Goal: Transaction & Acquisition: Purchase product/service

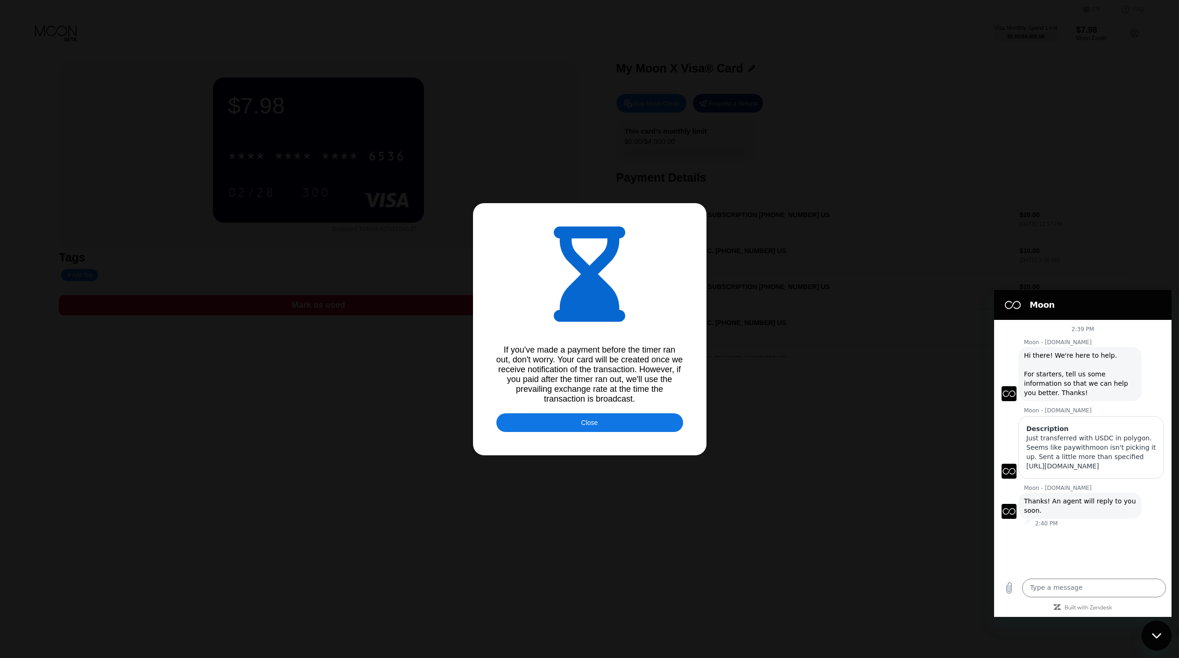
click at [1080, 464] on div "Just transferred with USDC in polygon. Seems like paywithmoon isn't picking it …" at bounding box center [1092, 451] width 130 height 37
click at [628, 419] on div "Close" at bounding box center [590, 422] width 187 height 19
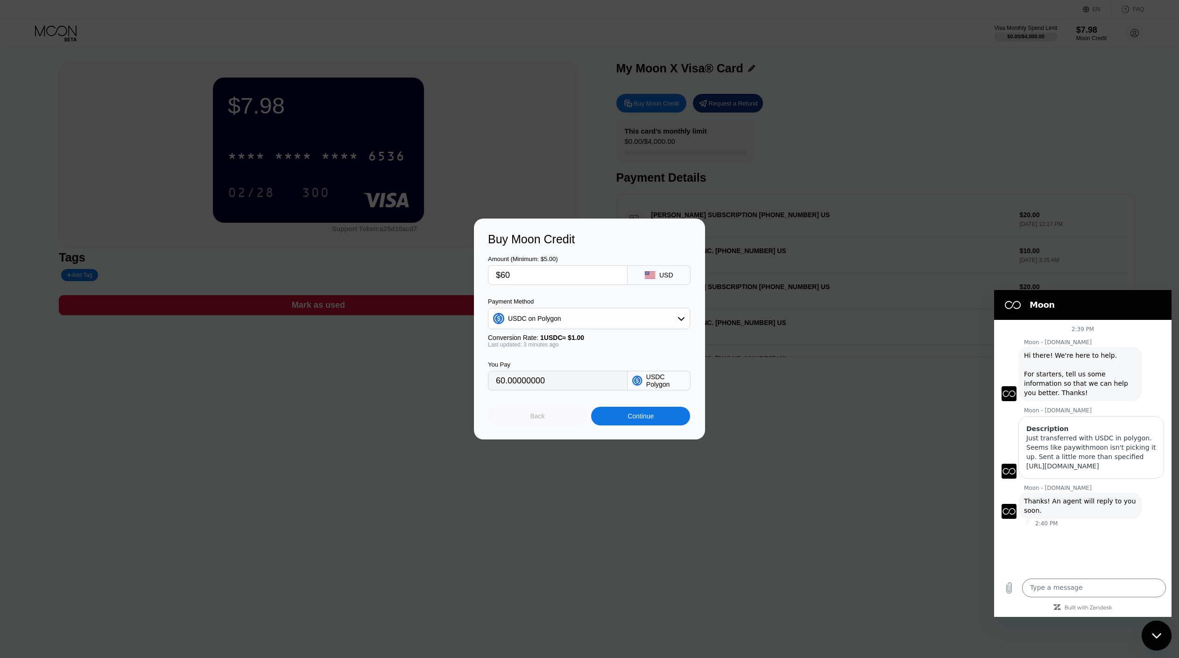
click at [559, 416] on div "Back" at bounding box center [537, 416] width 99 height 19
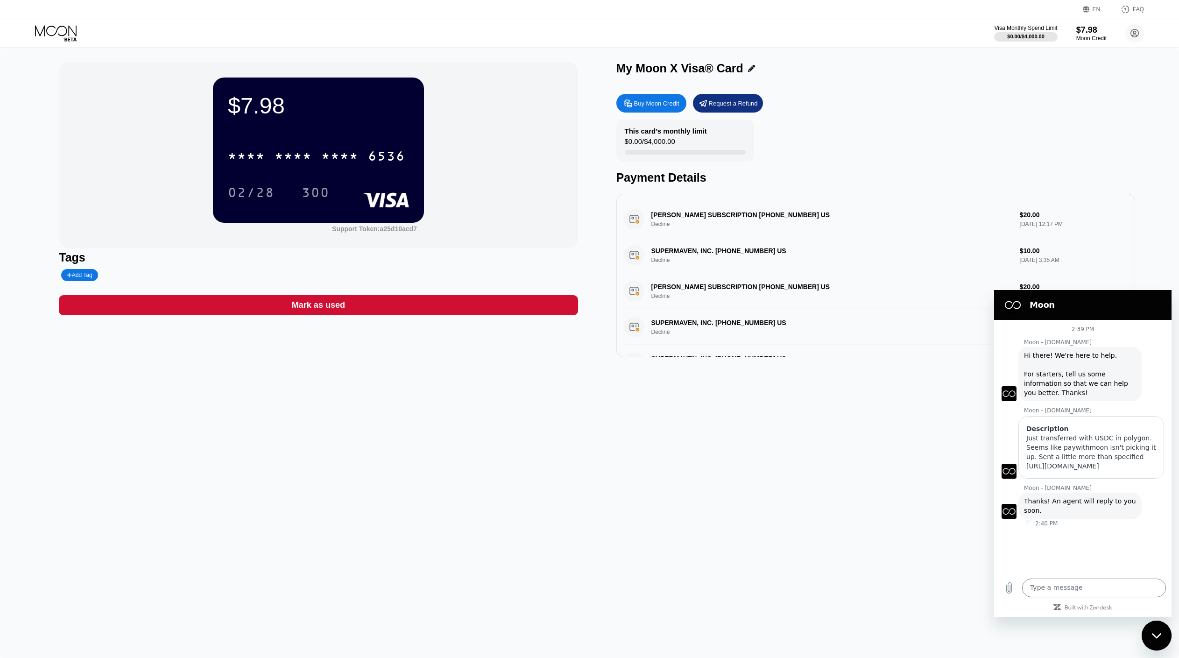
click at [718, 427] on div "$7.98 * * * * * * * * * * * * 6536 02/28 300 Support Token: a25d10acd7 Tags Add…" at bounding box center [589, 353] width 1179 height 611
click at [587, 484] on div "$7.98 * * * * * * * * * * * * 6536 02/28 300 Support Token: a25d10acd7 Tags Add…" at bounding box center [589, 353] width 1179 height 611
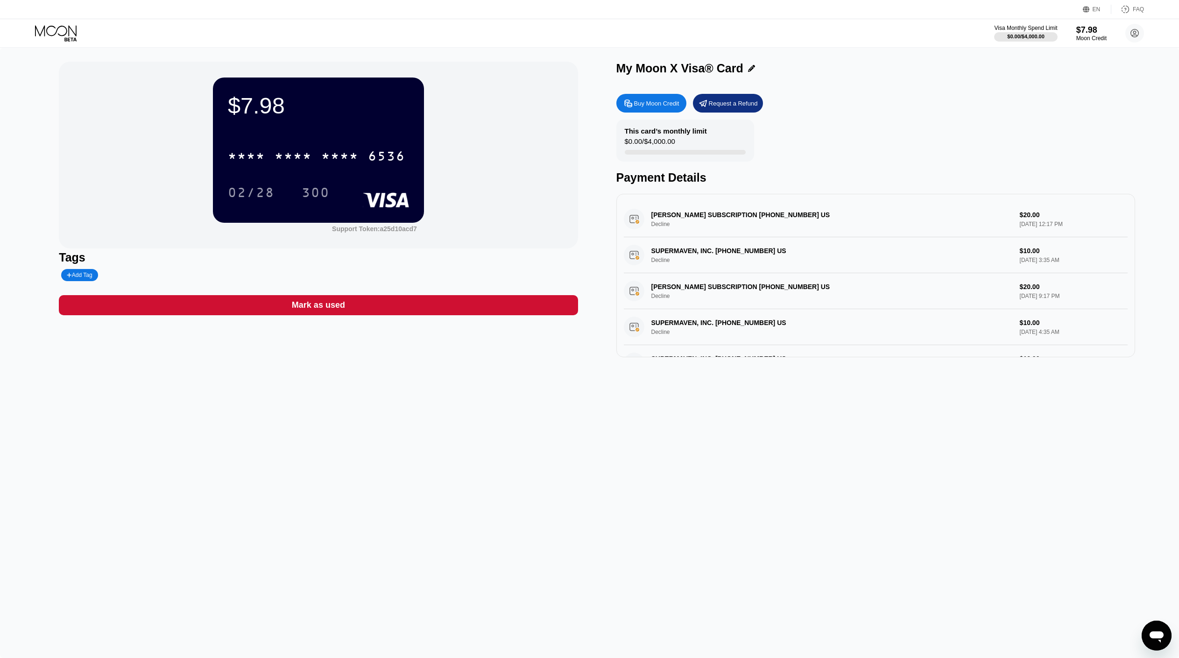
click at [1160, 634] on icon "Open messaging window" at bounding box center [1157, 637] width 14 height 11
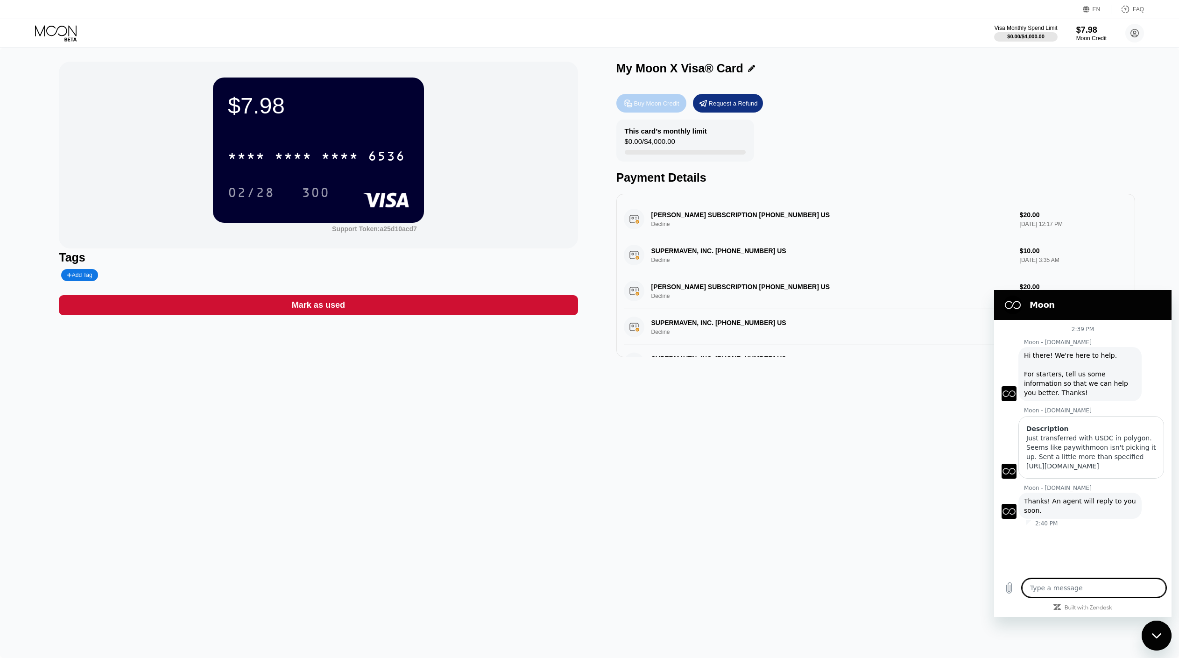
click at [651, 109] on div "Buy Moon Credit" at bounding box center [652, 103] width 70 height 19
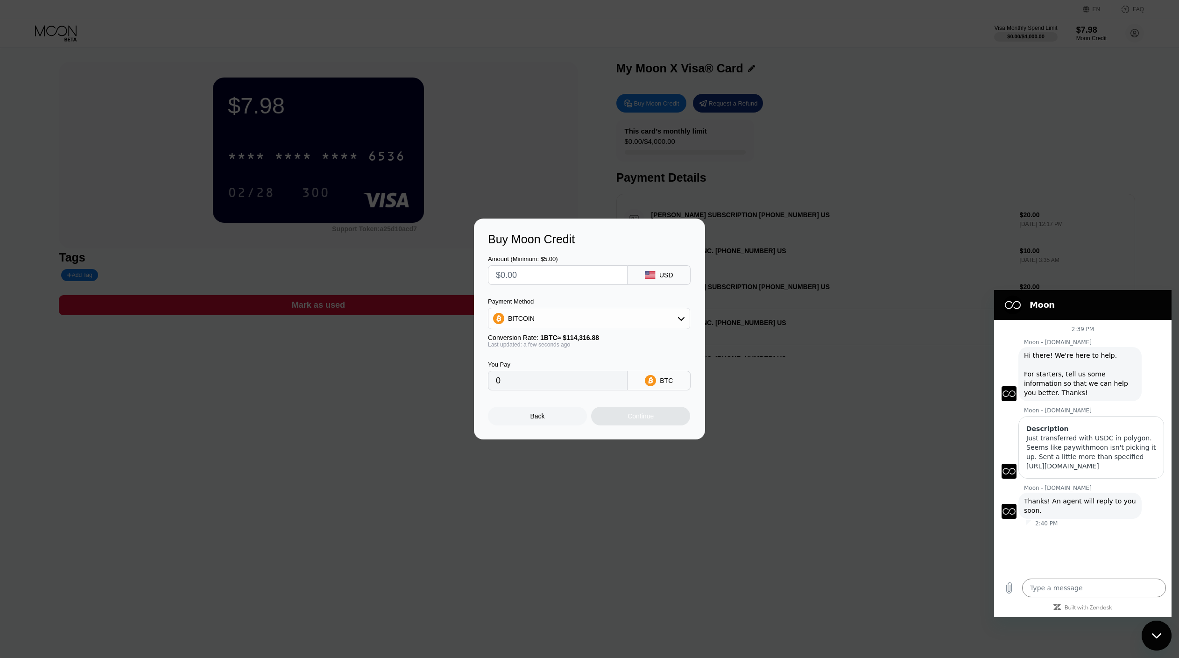
click at [577, 283] on input "text" at bounding box center [558, 275] width 124 height 19
type input "$3"
type input "0.00002625"
type input "$30"
type input "0.00026243"
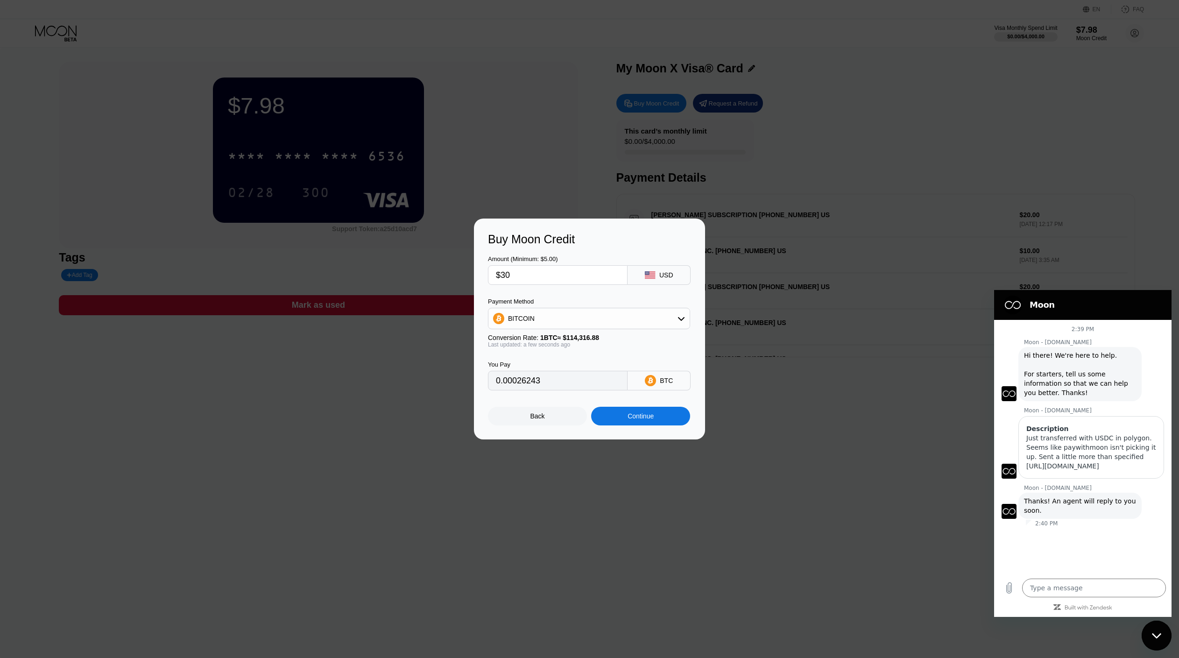
type input "$30"
click at [622, 321] on div "BITCOIN" at bounding box center [589, 318] width 201 height 19
click at [635, 408] on div "Continue" at bounding box center [640, 416] width 99 height 19
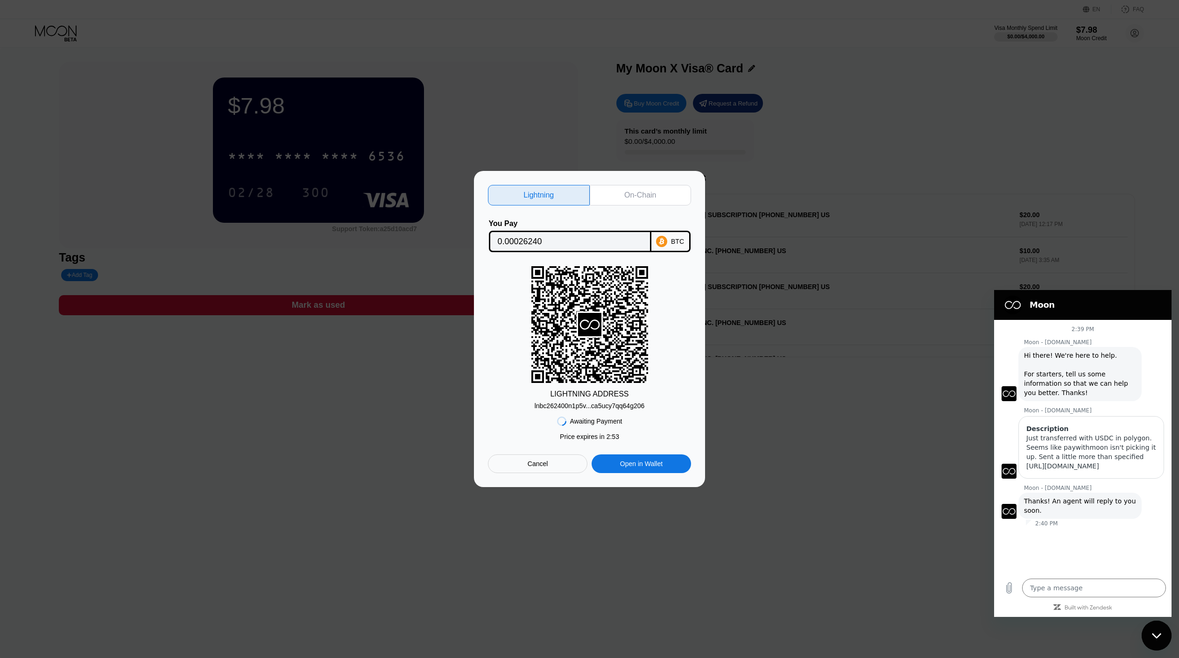
click at [592, 408] on div "lnbc262400n1p5v...ca5ucy7qq64g206" at bounding box center [590, 405] width 110 height 7
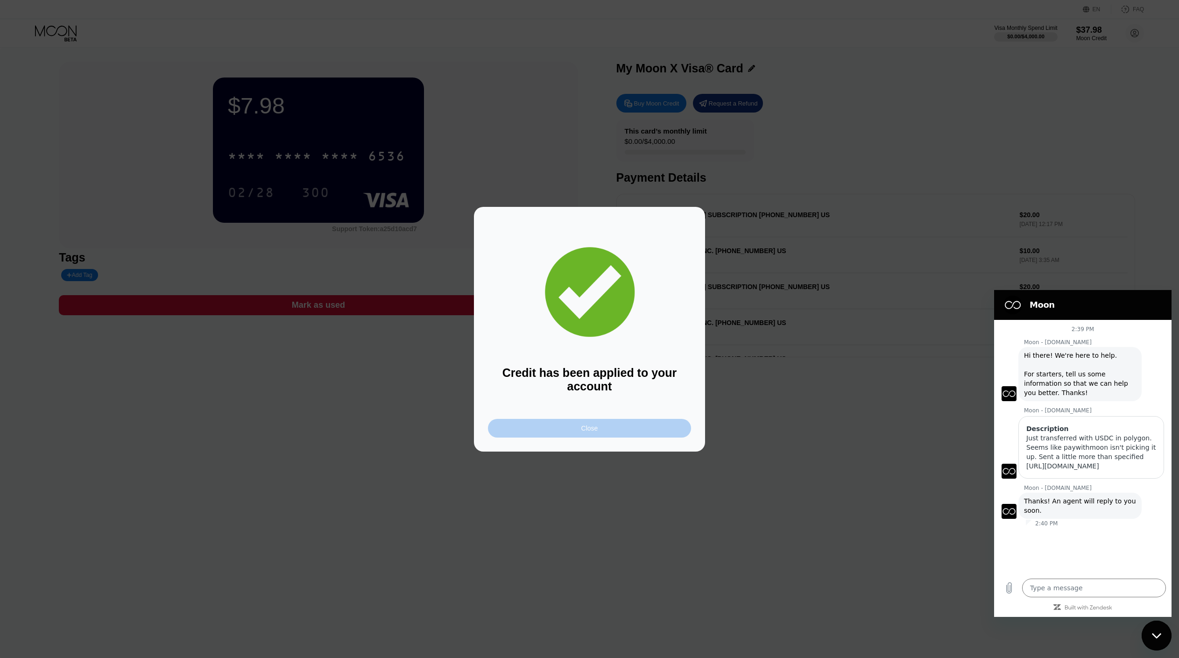
click at [649, 433] on div "Close" at bounding box center [589, 428] width 203 height 19
